Goal: Task Accomplishment & Management: Complete application form

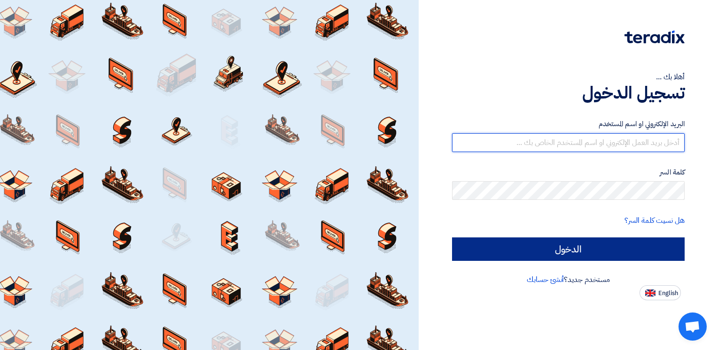
type input "[PERSON_NAME][EMAIL_ADDRESS][DOMAIN_NAME]"
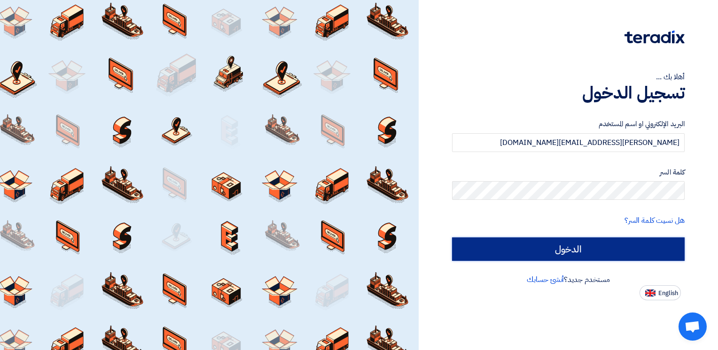
click at [526, 246] on input "الدخول" at bounding box center [568, 249] width 232 height 23
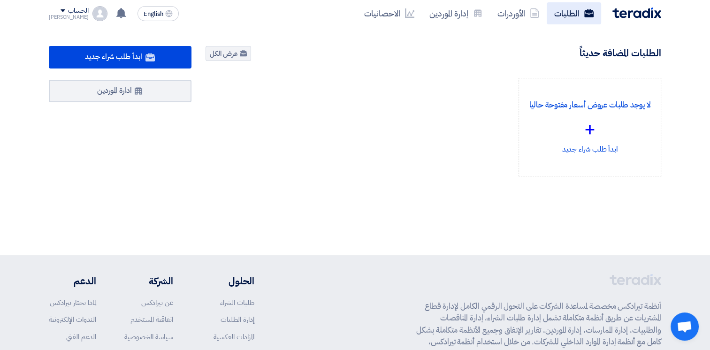
click at [567, 16] on link "الطلبات" at bounding box center [574, 13] width 54 height 22
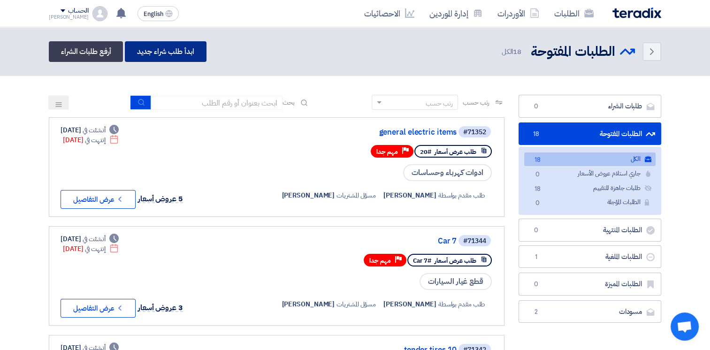
click at [170, 50] on link "ابدأ طلب شراء جديد" at bounding box center [165, 51] width 81 height 21
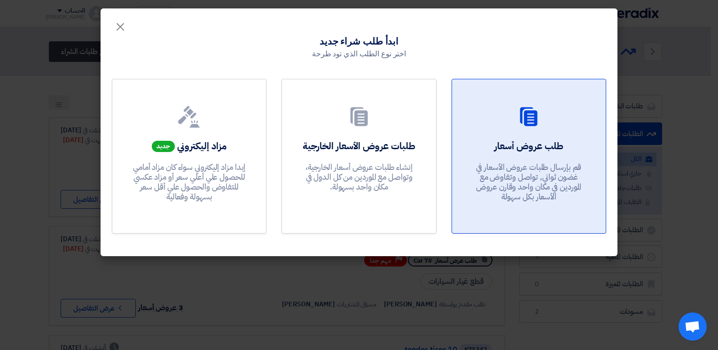
click at [511, 137] on link "طلب عروض أسعار قم بإرسال طلبات عروض الأسعار في غضون ثواني, تواصل وتفاوض مع المو…" at bounding box center [528, 156] width 154 height 155
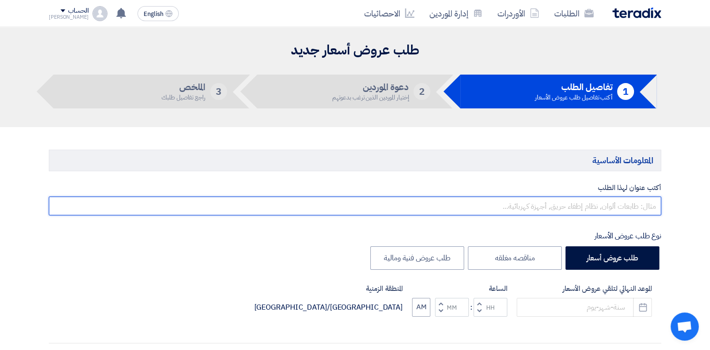
click at [591, 205] on input "text" at bounding box center [355, 206] width 613 height 19
type input "electric items"
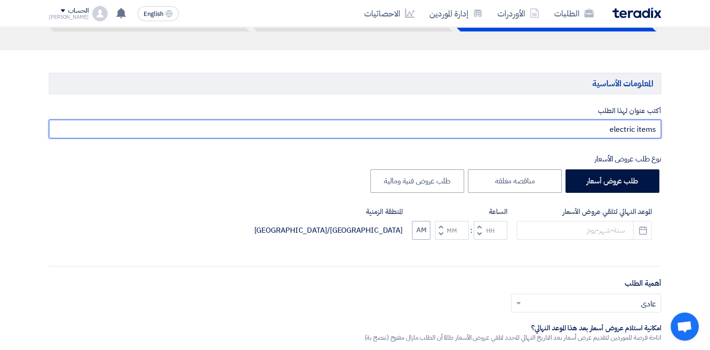
scroll to position [78, 0]
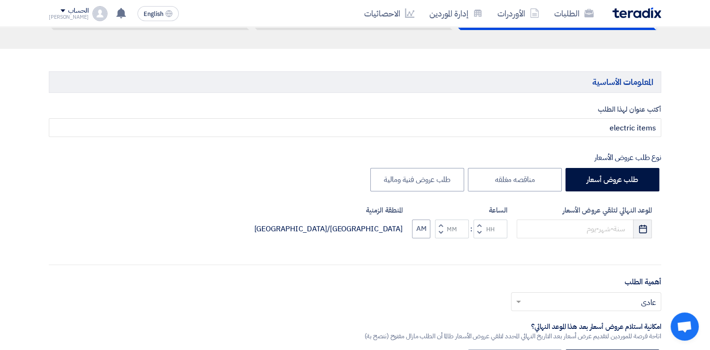
click at [645, 231] on icon "Pick a date" at bounding box center [643, 228] width 9 height 9
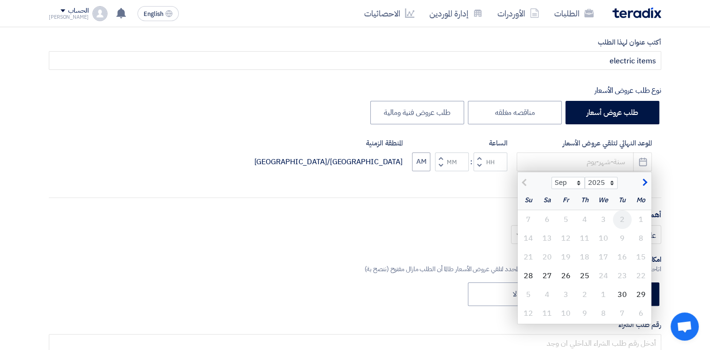
scroll to position [150, 0]
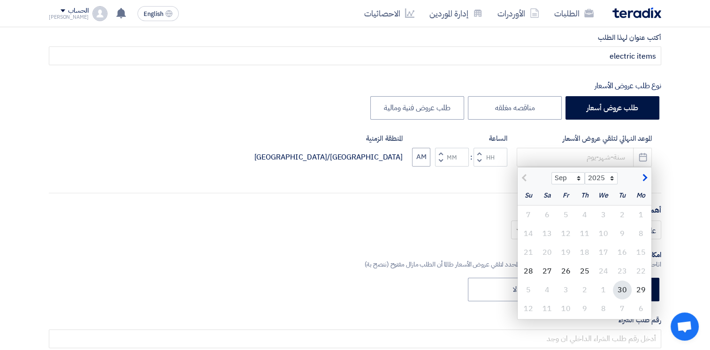
click at [625, 290] on div "30" at bounding box center [622, 290] width 19 height 19
type input "[DATE]"
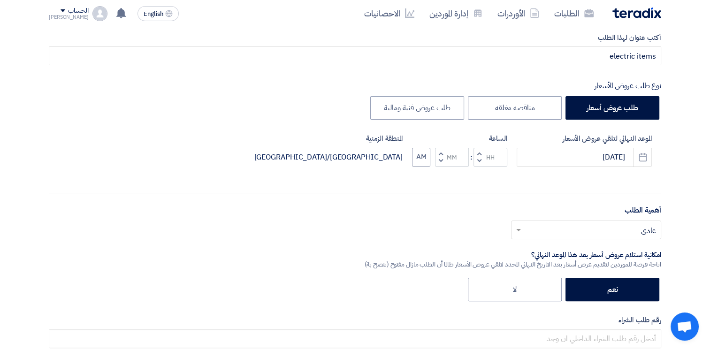
click at [643, 227] on input "text" at bounding box center [591, 230] width 131 height 15
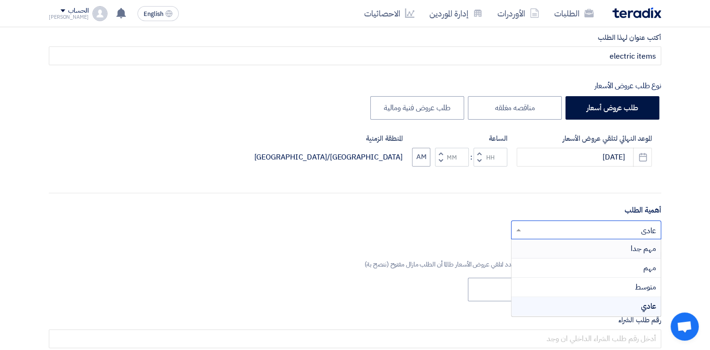
drag, startPoint x: 624, startPoint y: 247, endPoint x: 568, endPoint y: 246, distance: 55.4
click at [568, 246] on div "مهم جدا" at bounding box center [586, 248] width 149 height 19
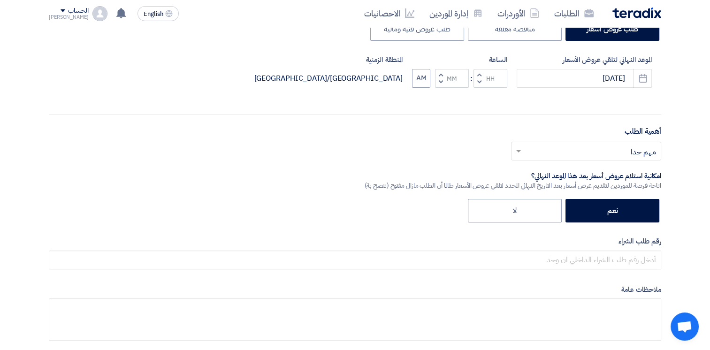
scroll to position [245, 0]
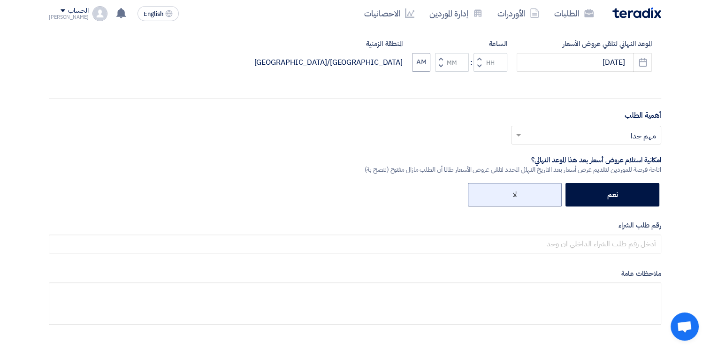
click at [537, 188] on label "لا" at bounding box center [515, 194] width 94 height 23
click at [517, 191] on input "لا" at bounding box center [514, 194] width 6 height 6
radio input "true"
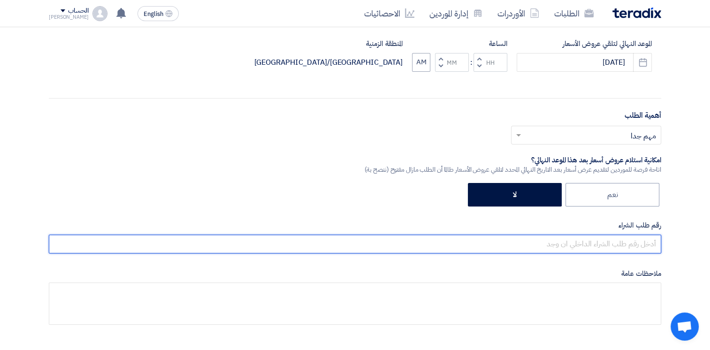
click at [586, 243] on input "text" at bounding box center [355, 244] width 613 height 19
type input "9"
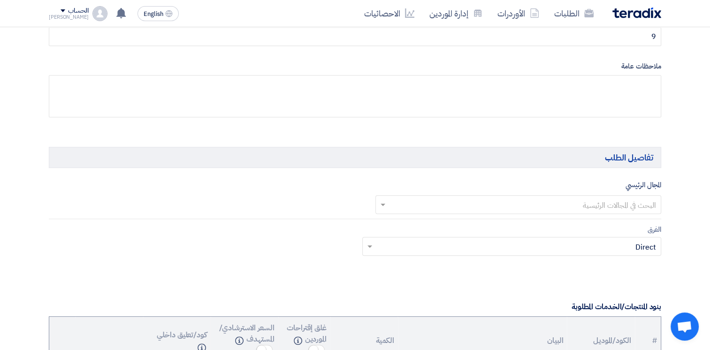
scroll to position [455, 0]
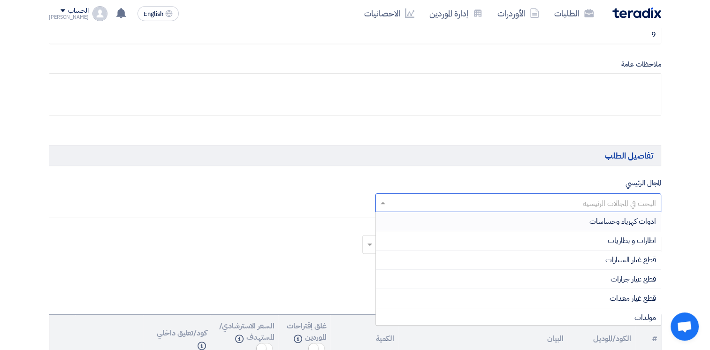
drag, startPoint x: 631, startPoint y: 203, endPoint x: 620, endPoint y: 223, distance: 22.9
click at [620, 223] on span "ادوات كهرباء وحساسات" at bounding box center [623, 221] width 67 height 11
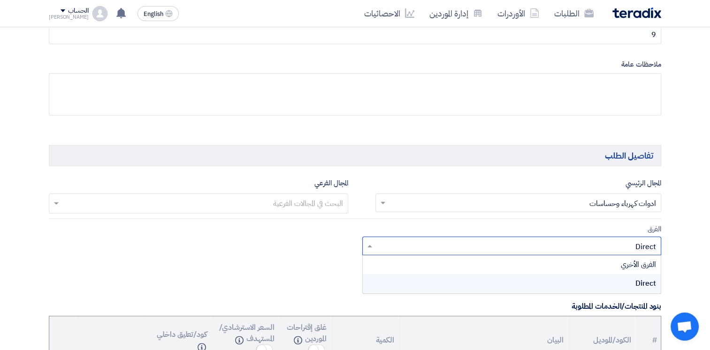
click at [554, 247] on input "text" at bounding box center [517, 246] width 281 height 15
click at [588, 264] on div "الفرق الأخري" at bounding box center [512, 264] width 299 height 19
drag, startPoint x: 568, startPoint y: 277, endPoint x: 331, endPoint y: 206, distance: 247.6
click at [331, 206] on input "text" at bounding box center [198, 204] width 290 height 15
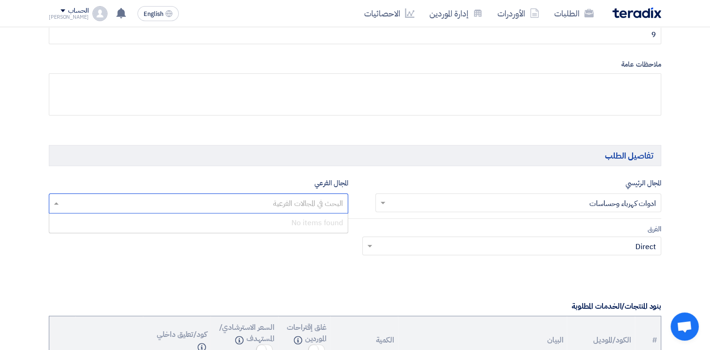
click at [331, 206] on input "text" at bounding box center [198, 204] width 290 height 15
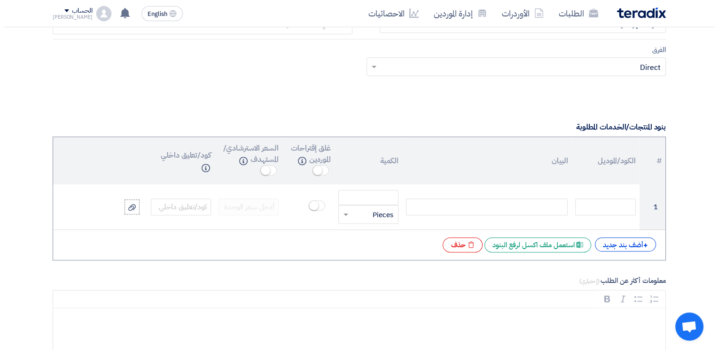
scroll to position [629, 0]
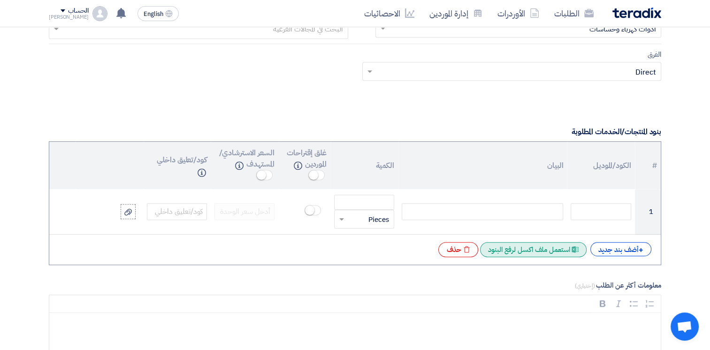
click at [539, 246] on div "Excel file استعمل ملف اكسل لرفع البنود" at bounding box center [533, 249] width 107 height 15
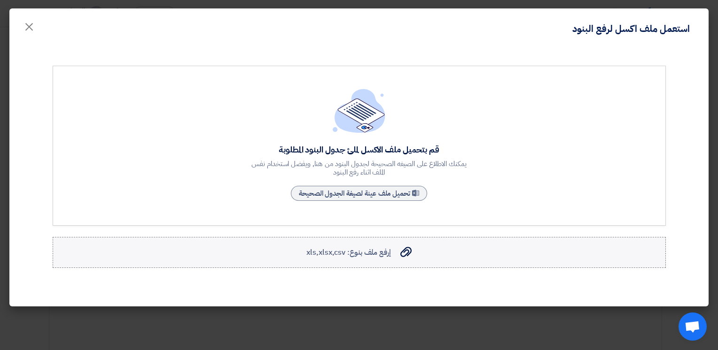
click at [394, 256] on div "إرفع ملف بنوع: xls,xlsx,csv إرفع ملف بنوع: xls,xlsx,csv" at bounding box center [358, 252] width 105 height 11
click at [0, 0] on input "إرفع ملف بنوع: xls,xlsx,csv إرفع ملف بنوع: xls,xlsx,csv" at bounding box center [0, 0] width 0 height 0
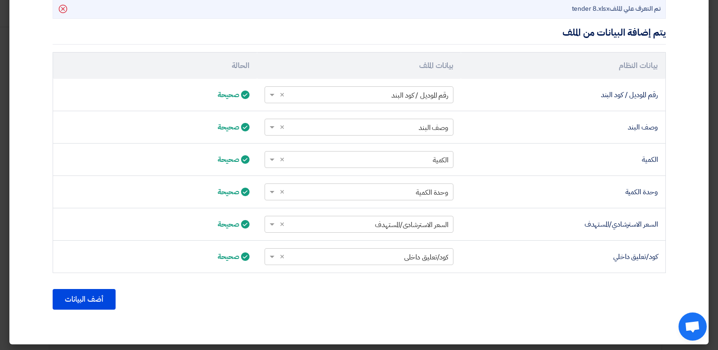
scroll to position [274, 0]
click at [78, 306] on button "أضف البيانات" at bounding box center [84, 300] width 63 height 21
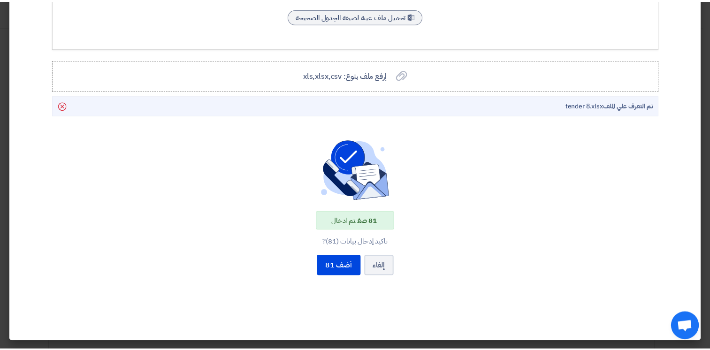
scroll to position [175, 0]
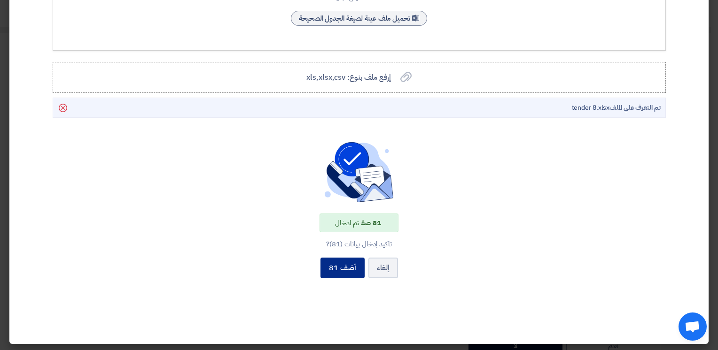
click at [347, 269] on button "أضف 81" at bounding box center [342, 268] width 44 height 21
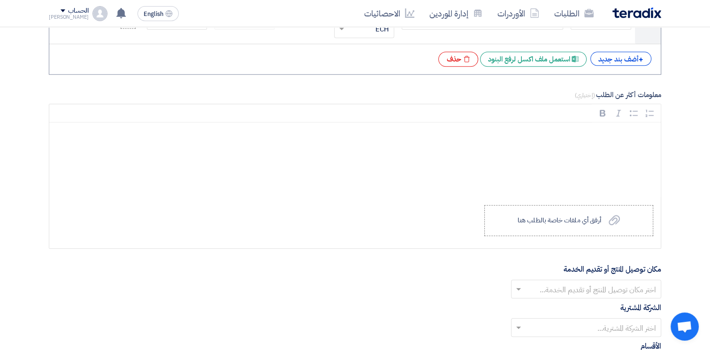
scroll to position [4466, 0]
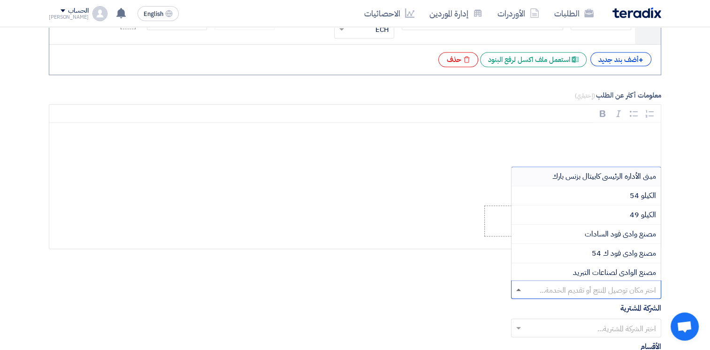
click at [520, 289] on span at bounding box center [519, 290] width 5 height 2
click at [615, 171] on span "مبنى الأداره الرئيسى كابيتال بزنس بارك" at bounding box center [605, 176] width 104 height 11
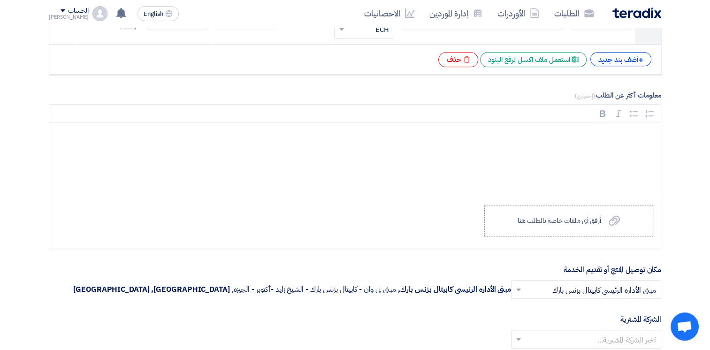
click at [517, 284] on span at bounding box center [518, 289] width 12 height 11
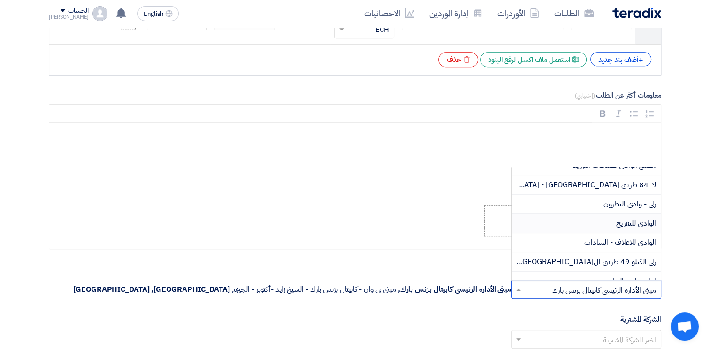
scroll to position [107, 0]
click at [625, 237] on span "الوادى للاعلاف - السادات" at bounding box center [621, 242] width 72 height 11
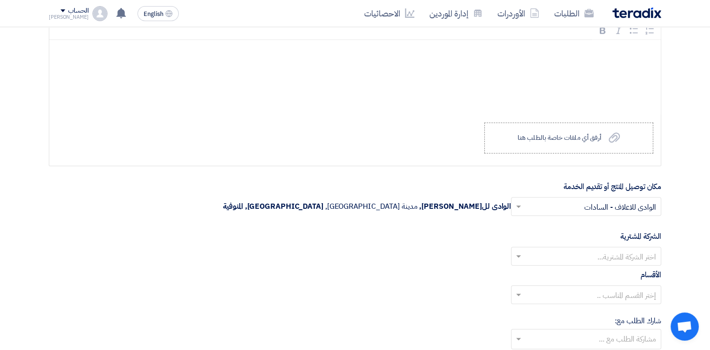
scroll to position [4567, 0]
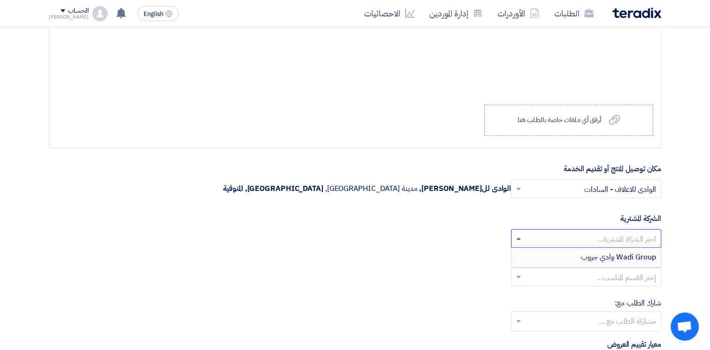
click at [518, 238] on span at bounding box center [519, 239] width 5 height 2
click at [595, 252] on span "Wadi Group وادي جروب" at bounding box center [618, 257] width 75 height 11
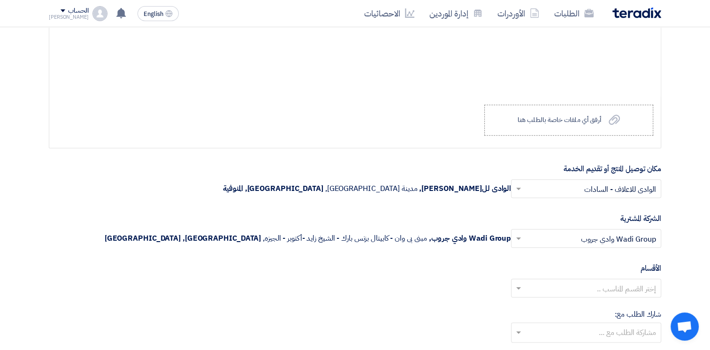
click at [517, 283] on span at bounding box center [518, 288] width 12 height 11
click at [586, 300] on div "--" at bounding box center [586, 307] width 149 height 19
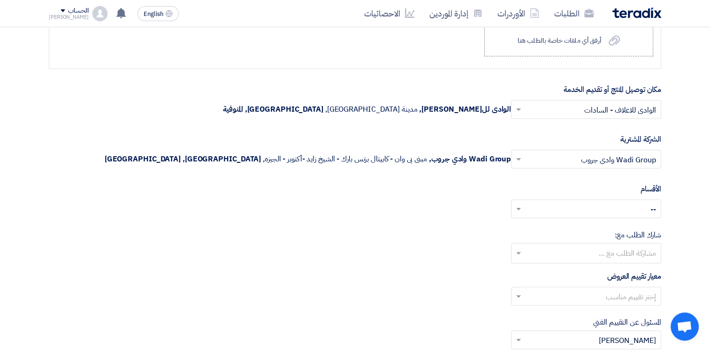
scroll to position [4650, 0]
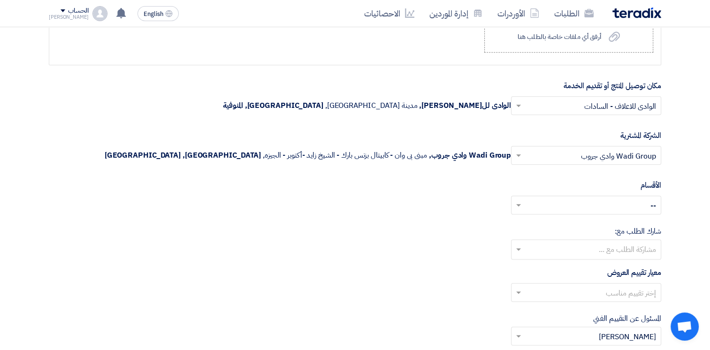
click at [518, 243] on input "text" at bounding box center [586, 250] width 141 height 15
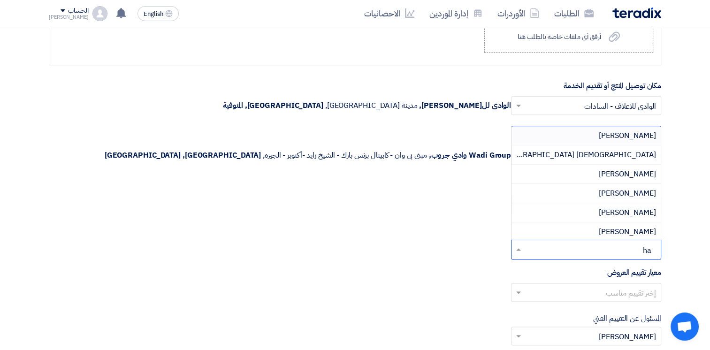
type input "h"
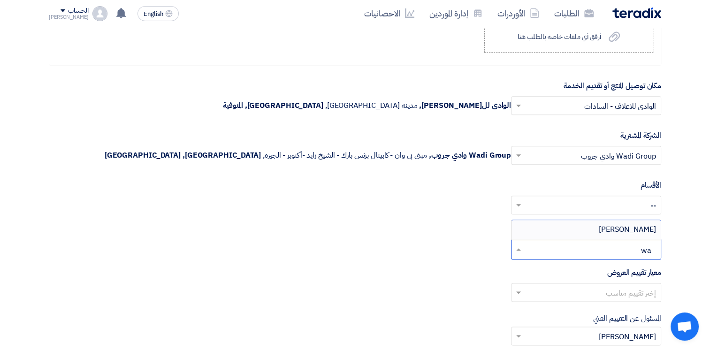
type input "w"
type input "wah"
click at [622, 224] on span "[PERSON_NAME]" at bounding box center [627, 229] width 57 height 11
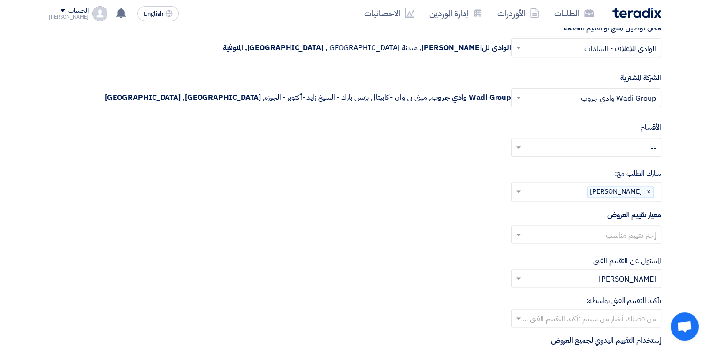
scroll to position [4708, 0]
click at [521, 229] on span at bounding box center [518, 234] width 12 height 11
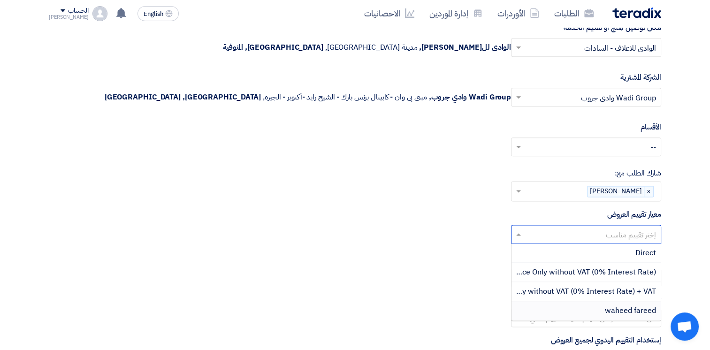
click at [620, 305] on span "waheed fareed" at bounding box center [630, 310] width 51 height 11
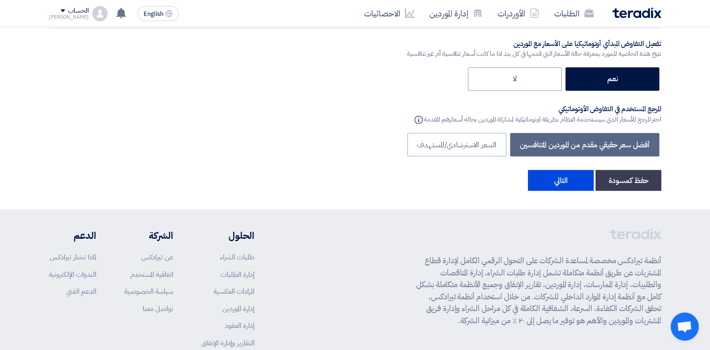
scroll to position [5223, 0]
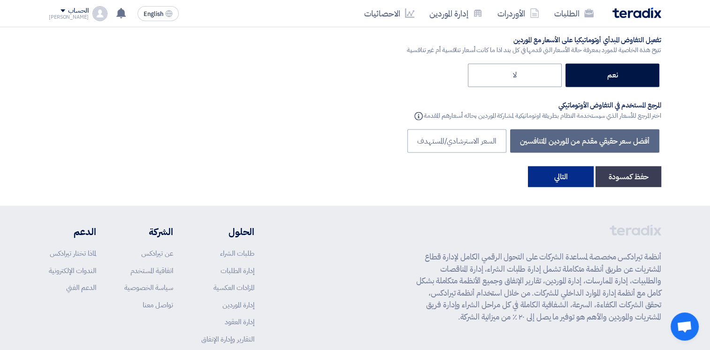
click at [556, 166] on button "التالي" at bounding box center [561, 176] width 66 height 21
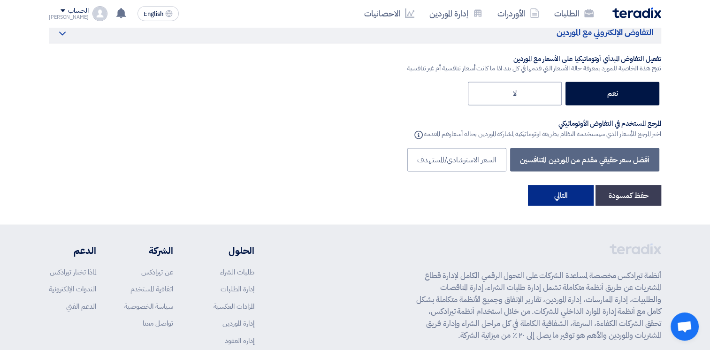
scroll to position [141, 0]
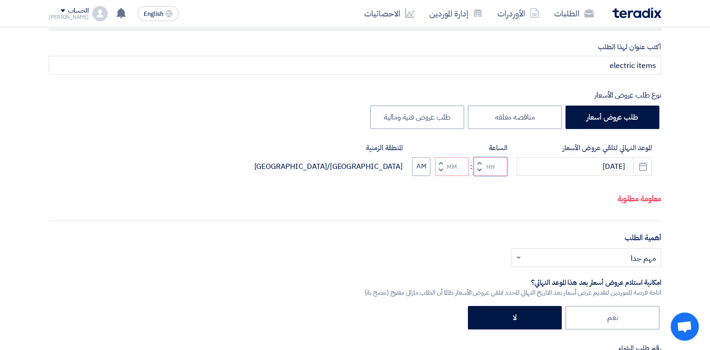
click at [495, 176] on input "Hours" at bounding box center [491, 166] width 34 height 19
type input "02"
click at [456, 176] on input "Minutes" at bounding box center [452, 166] width 34 height 19
type input "00"
click at [422, 182] on div "الموعد النهائي لتلقي عروض الأسعار [DATE] Pick a date الساعة Increment hours 02 …" at bounding box center [355, 176] width 613 height 67
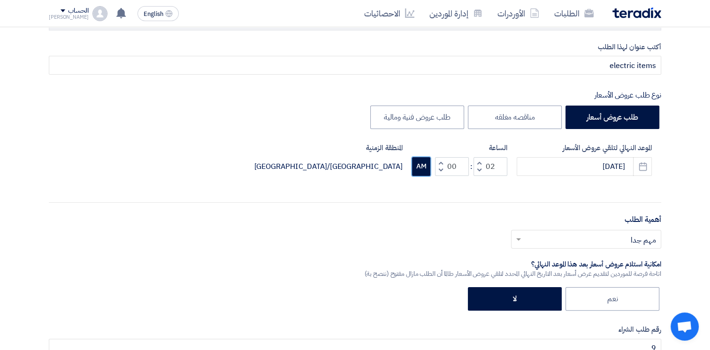
click at [423, 172] on button "AM" at bounding box center [421, 166] width 18 height 19
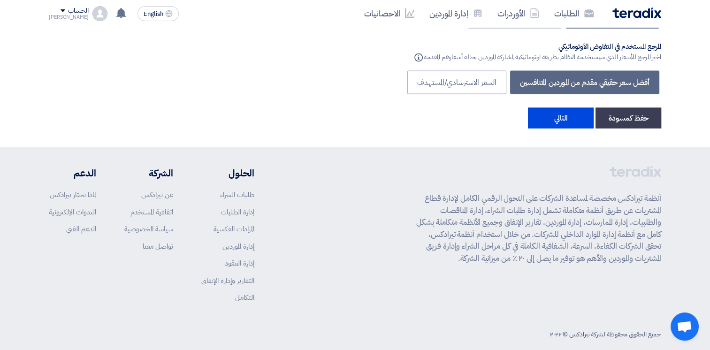
scroll to position [5212, 0]
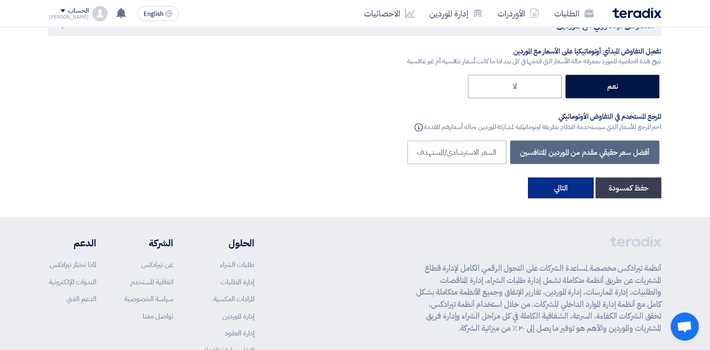
click at [567, 177] on button "التالي" at bounding box center [561, 187] width 66 height 21
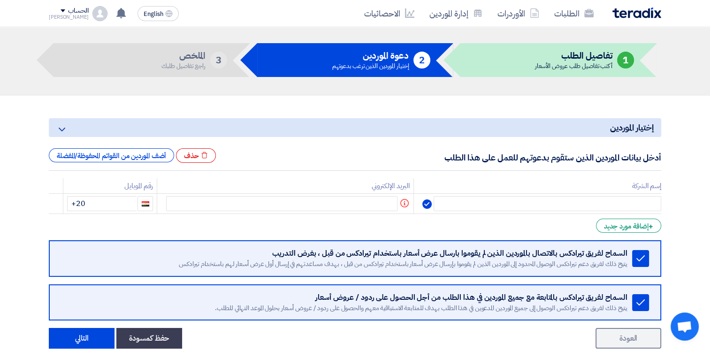
scroll to position [32, 0]
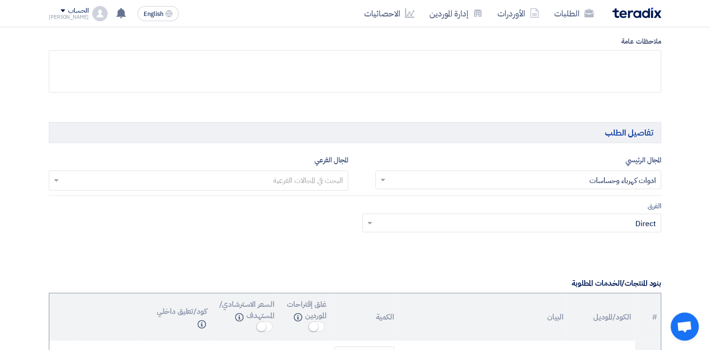
scroll to position [478, 0]
click at [339, 183] on input "text" at bounding box center [198, 180] width 290 height 15
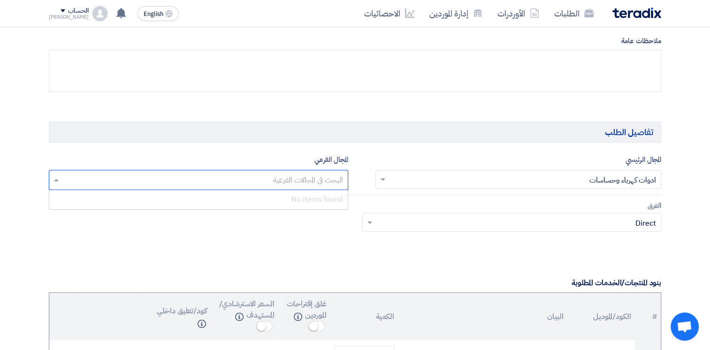
click at [334, 179] on input "text" at bounding box center [198, 180] width 290 height 15
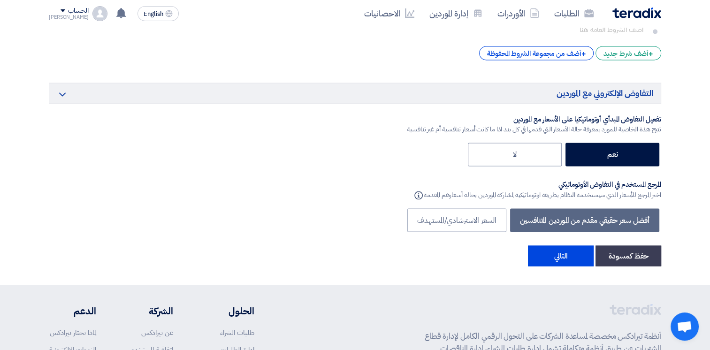
scroll to position [5145, 0]
click at [559, 248] on button "التالي" at bounding box center [561, 255] width 66 height 21
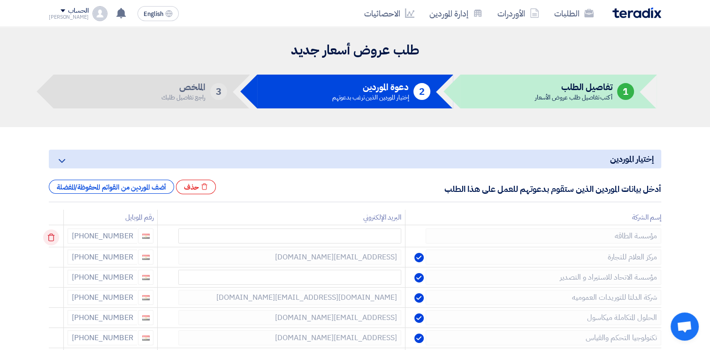
click at [54, 238] on icon at bounding box center [51, 238] width 16 height 16
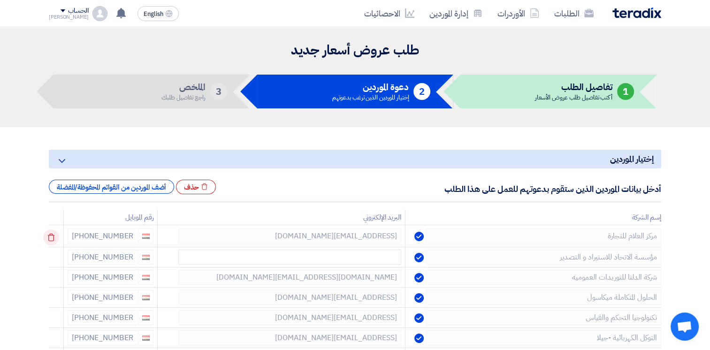
click at [54, 239] on icon at bounding box center [51, 238] width 16 height 16
click at [51, 241] on use at bounding box center [51, 238] width 7 height 8
click at [55, 239] on use at bounding box center [51, 238] width 7 height 8
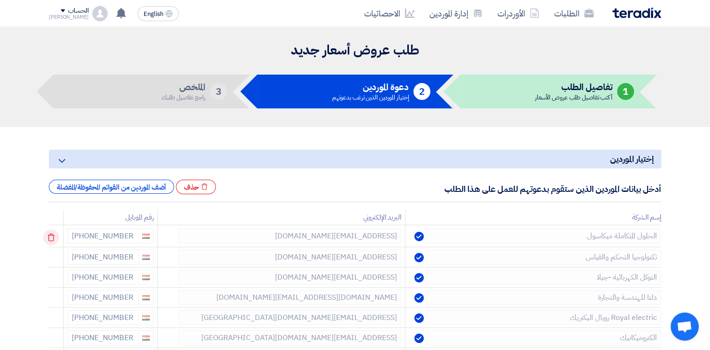
click at [53, 238] on icon at bounding box center [51, 238] width 16 height 16
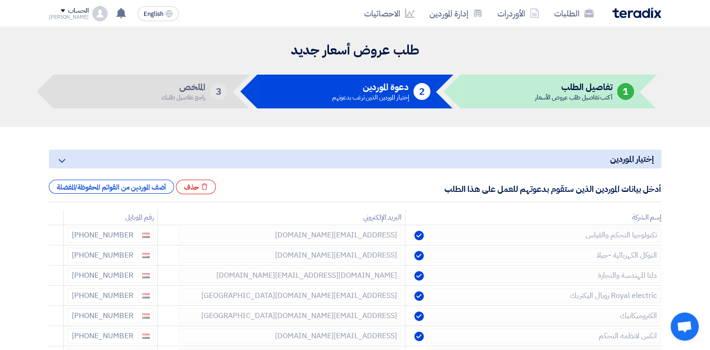
click at [0, 0] on icon at bounding box center [0, 0] width 0 height 0
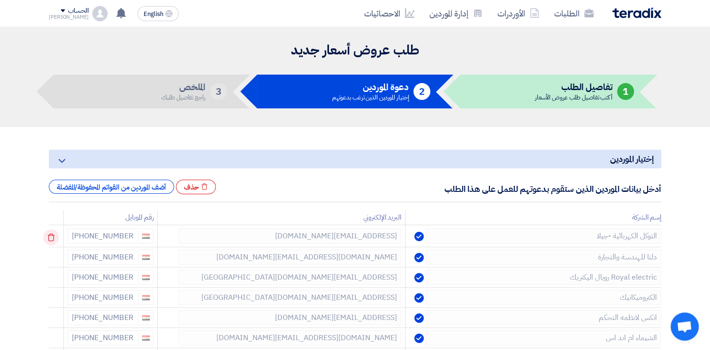
click at [53, 238] on icon at bounding box center [51, 238] width 16 height 16
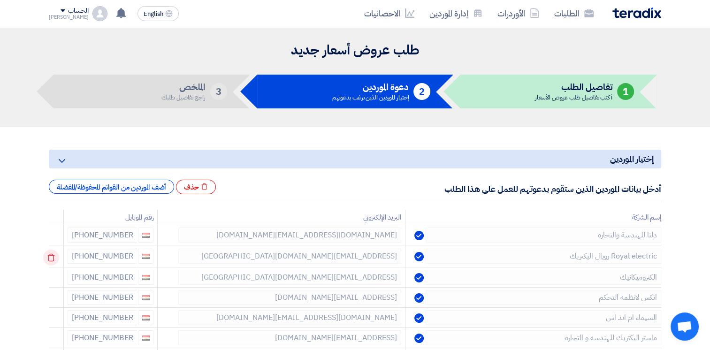
click at [55, 254] on icon at bounding box center [51, 258] width 16 height 16
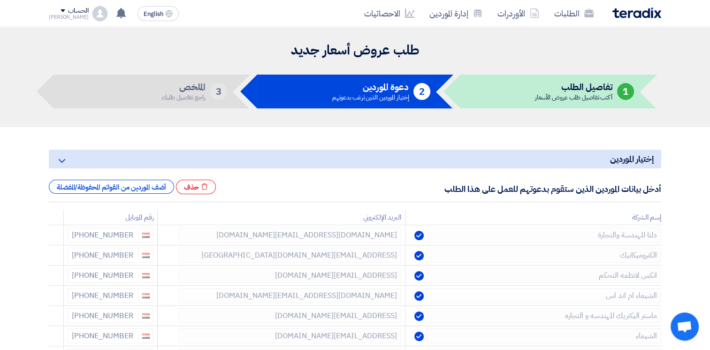
click at [0, 0] on icon at bounding box center [0, 0] width 0 height 0
click at [55, 296] on use at bounding box center [51, 298] width 7 height 8
click at [0, 0] on use at bounding box center [0, 0] width 0 height 0
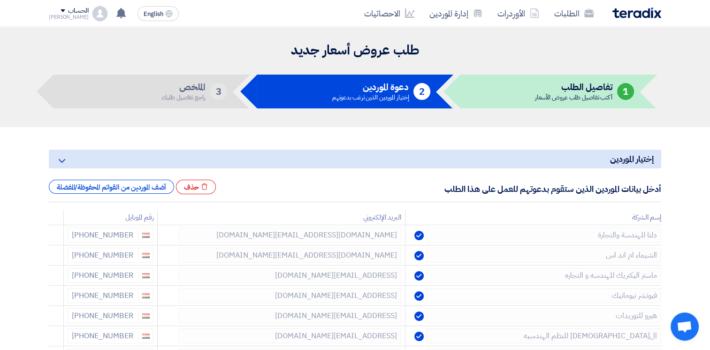
click at [0, 0] on use at bounding box center [0, 0] width 0 height 0
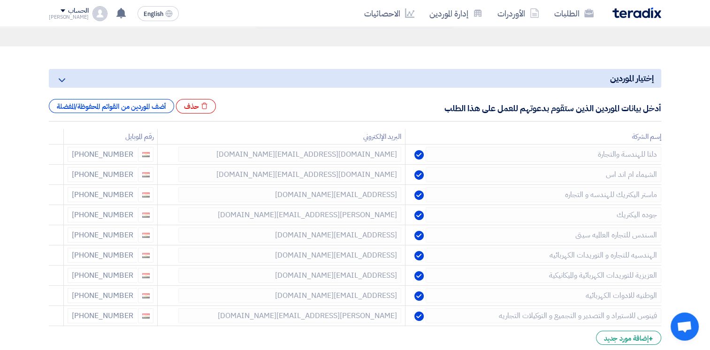
scroll to position [82, 0]
click at [55, 234] on use at bounding box center [51, 237] width 7 height 8
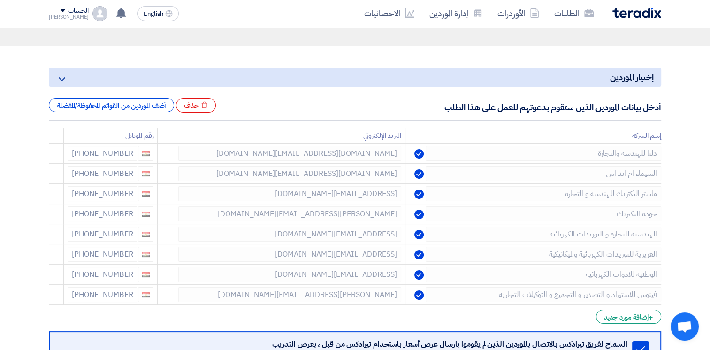
click at [0, 0] on use at bounding box center [0, 0] width 0 height 0
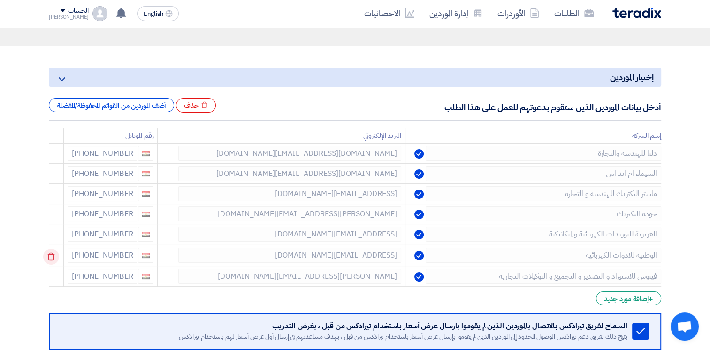
click at [53, 252] on icon at bounding box center [51, 257] width 16 height 16
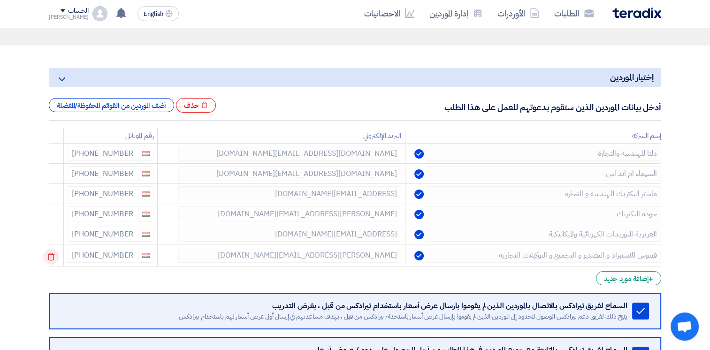
click at [53, 256] on icon at bounding box center [51, 257] width 16 height 16
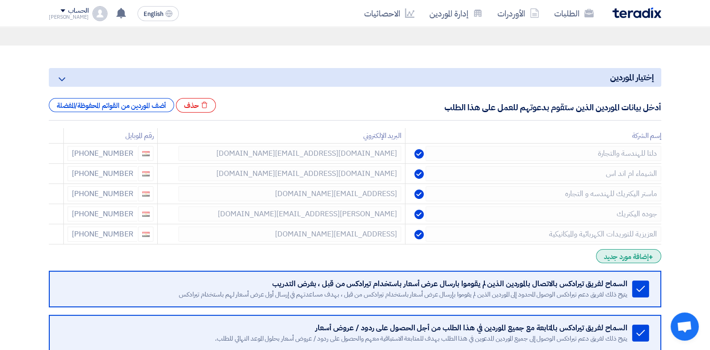
click at [632, 258] on div "+ إضافة مورد جديد" at bounding box center [628, 256] width 65 height 14
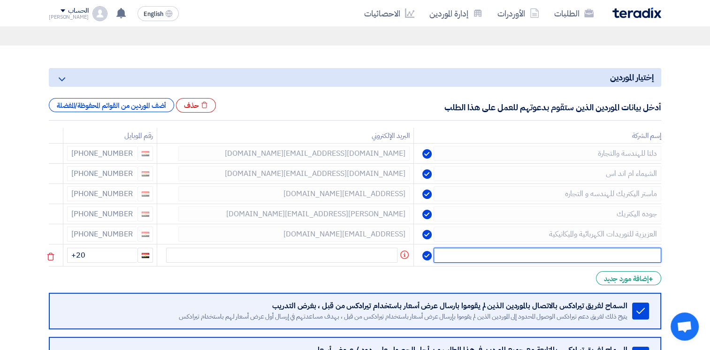
click at [571, 257] on input "text" at bounding box center [548, 255] width 228 height 15
type input "a"
type input "A"
type input "Alfa"
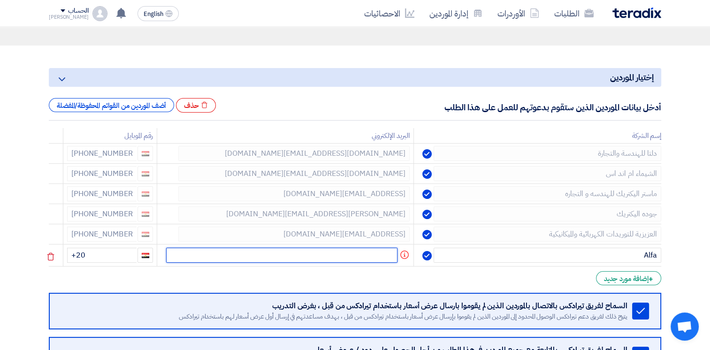
click at [325, 254] on input "text" at bounding box center [281, 255] width 231 height 15
click at [123, 252] on input "+20" at bounding box center [101, 255] width 69 height 15
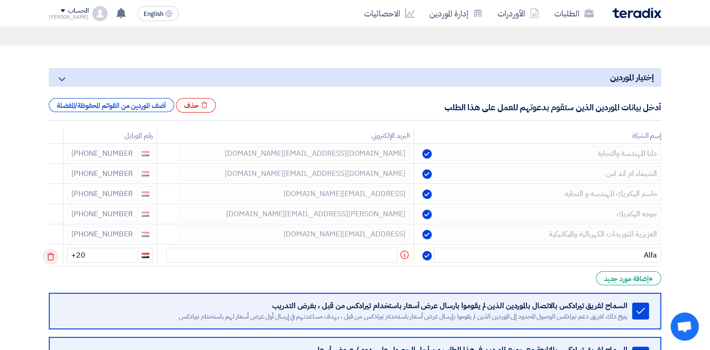
click at [51, 255] on icon at bounding box center [51, 257] width 16 height 16
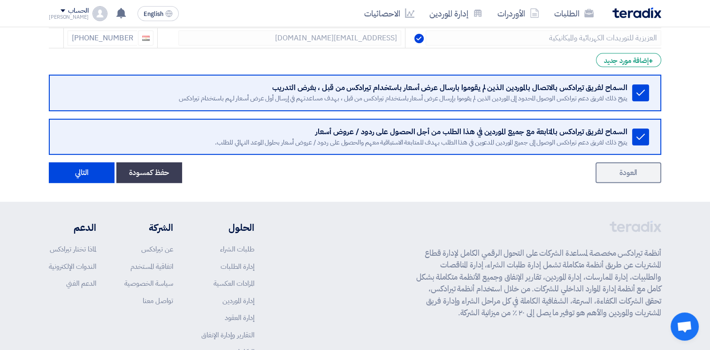
scroll to position [279, 0]
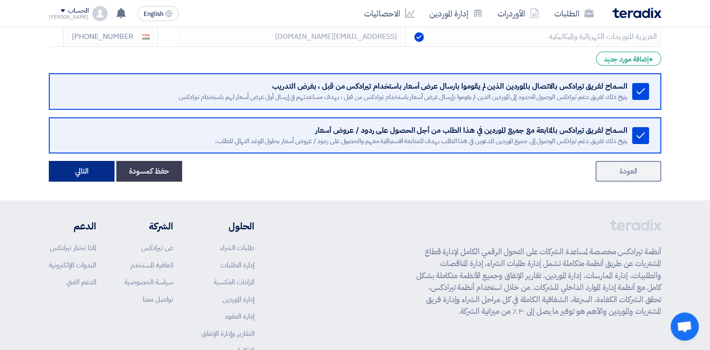
click at [81, 170] on button "التالي" at bounding box center [82, 171] width 66 height 21
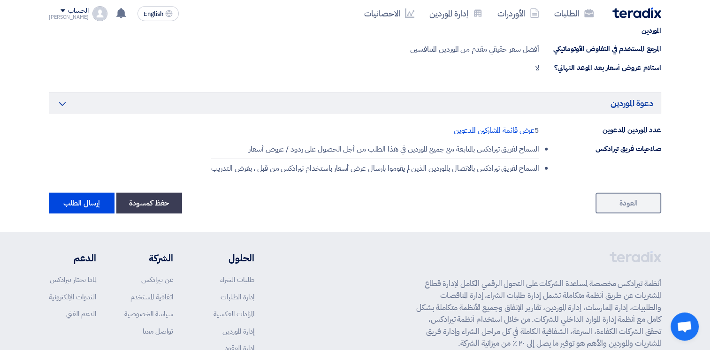
scroll to position [2836, 0]
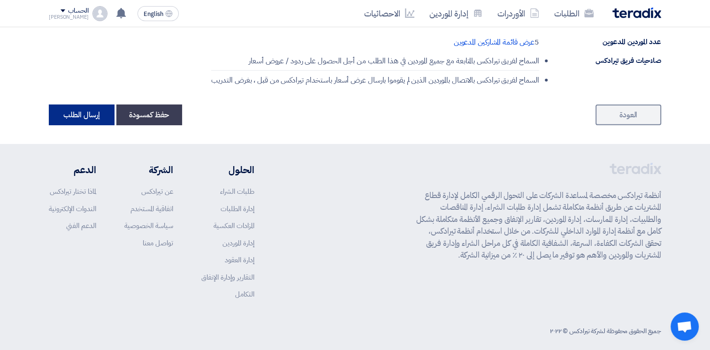
click at [100, 109] on button "إرسال الطلب" at bounding box center [82, 115] width 66 height 21
